Goal: Connect with others: Connect with others

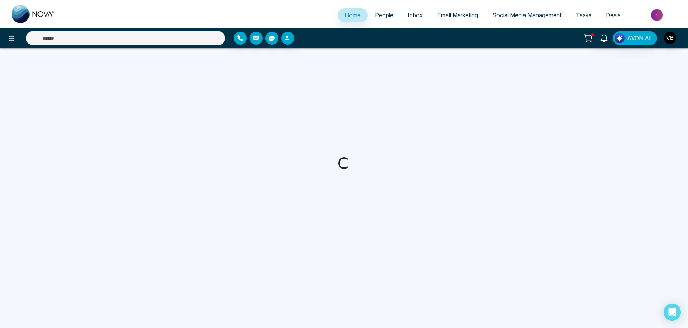
select select "*"
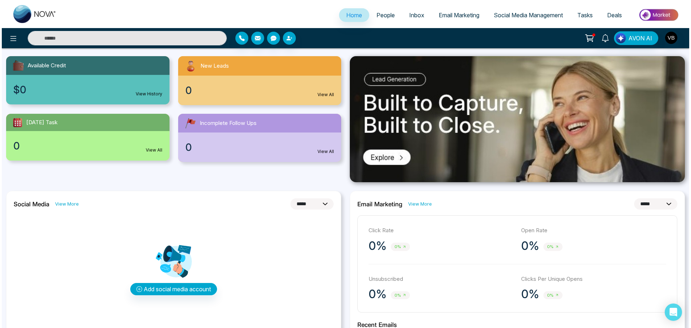
scroll to position [180, 0]
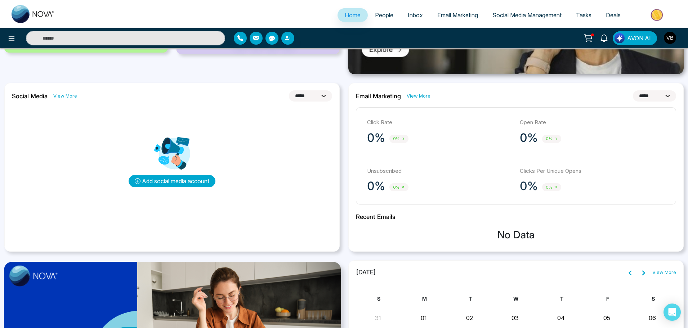
click at [190, 180] on button "Add social media account" at bounding box center [172, 181] width 87 height 12
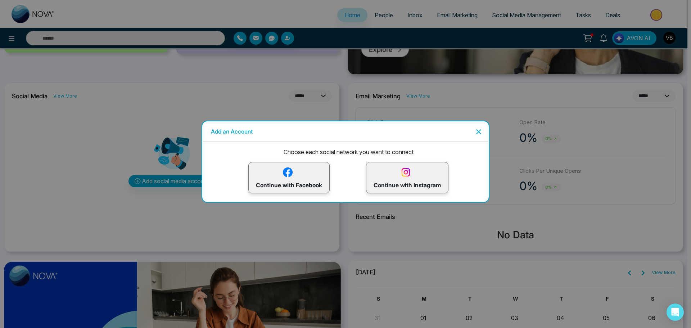
click at [285, 171] on img at bounding box center [288, 172] width 13 height 13
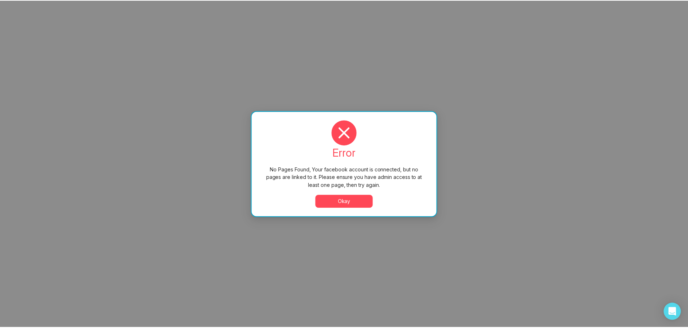
scroll to position [0, 0]
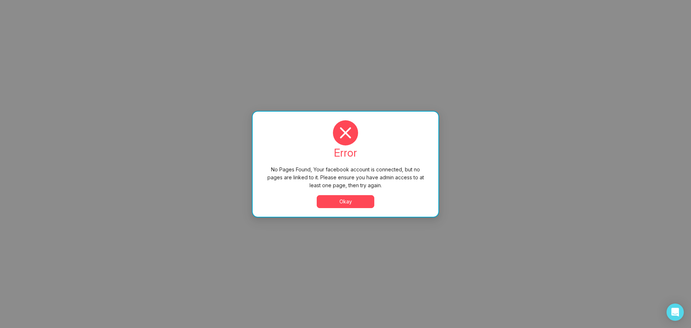
select select "*"
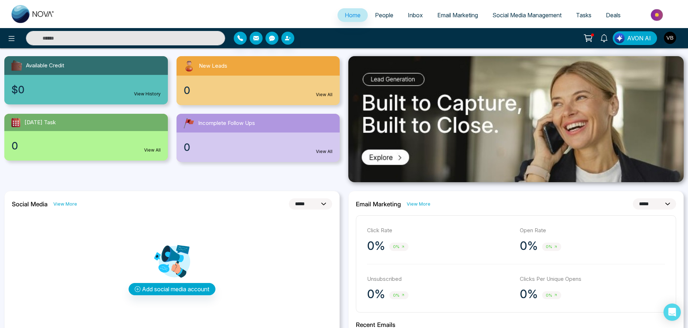
scroll to position [180, 0]
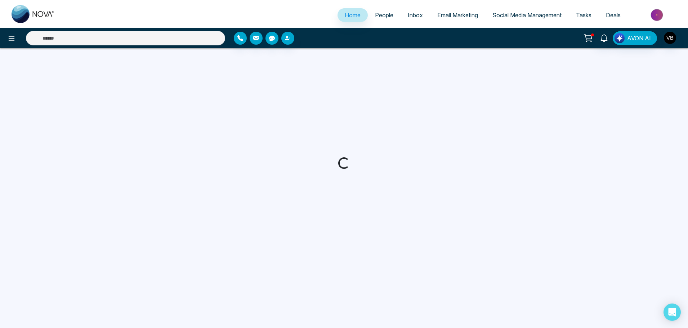
select select "*"
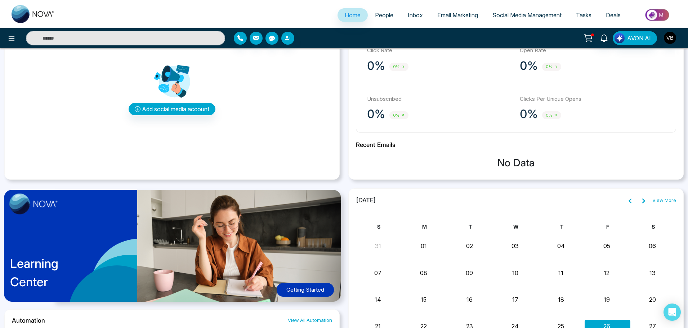
scroll to position [144, 0]
